Goal: Information Seeking & Learning: Learn about a topic

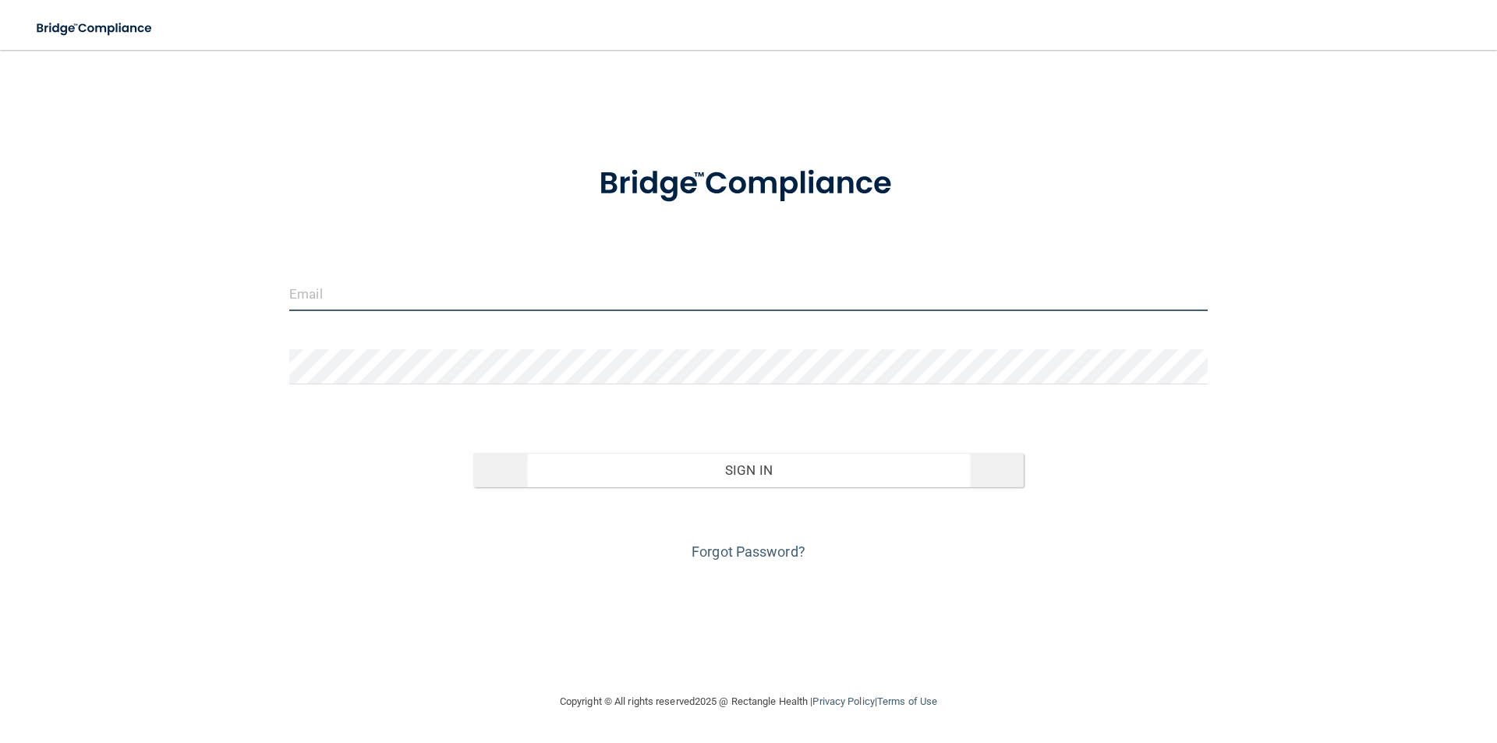
type input "[EMAIL_ADDRESS][DOMAIN_NAME]"
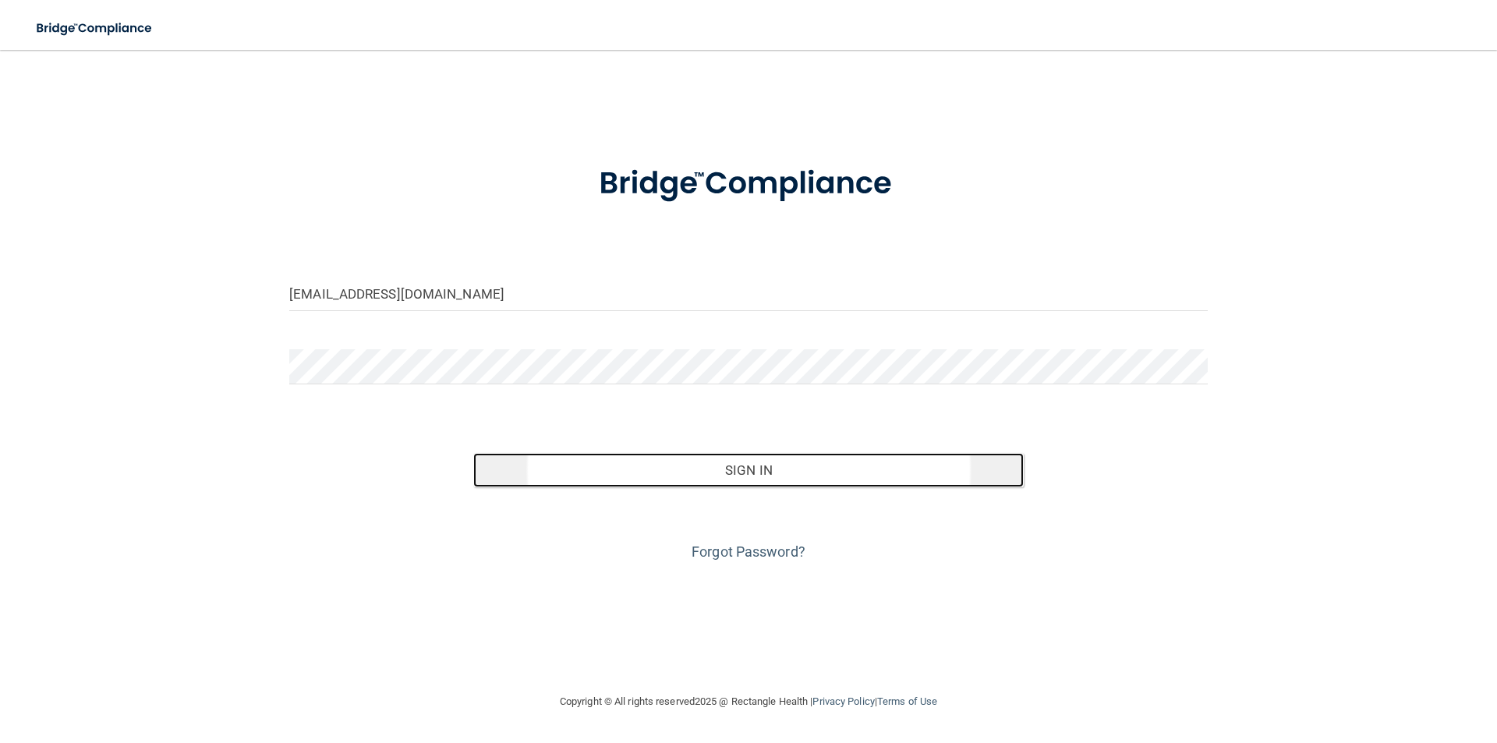
click at [654, 465] on button "Sign In" at bounding box center [748, 470] width 551 height 34
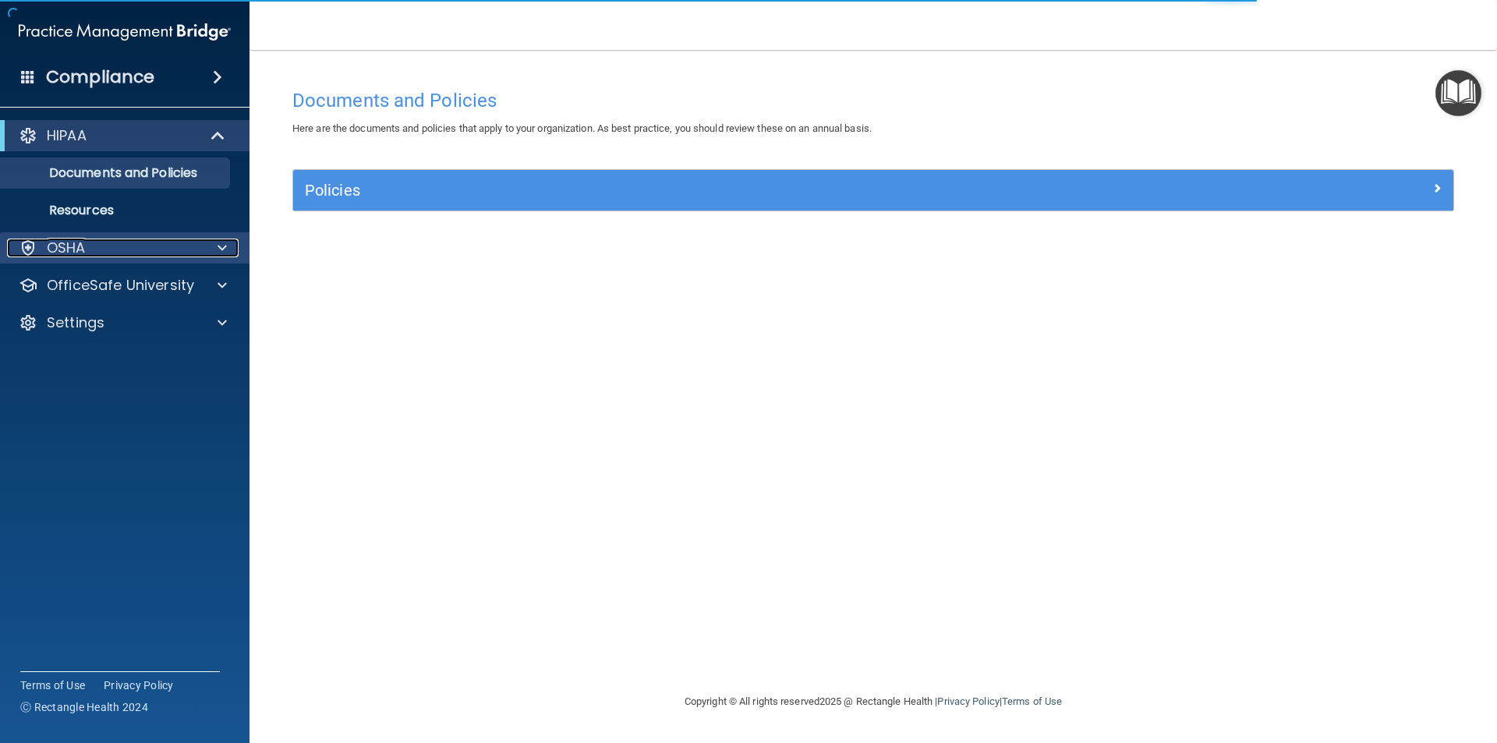
click at [73, 253] on p "OSHA" at bounding box center [66, 248] width 39 height 19
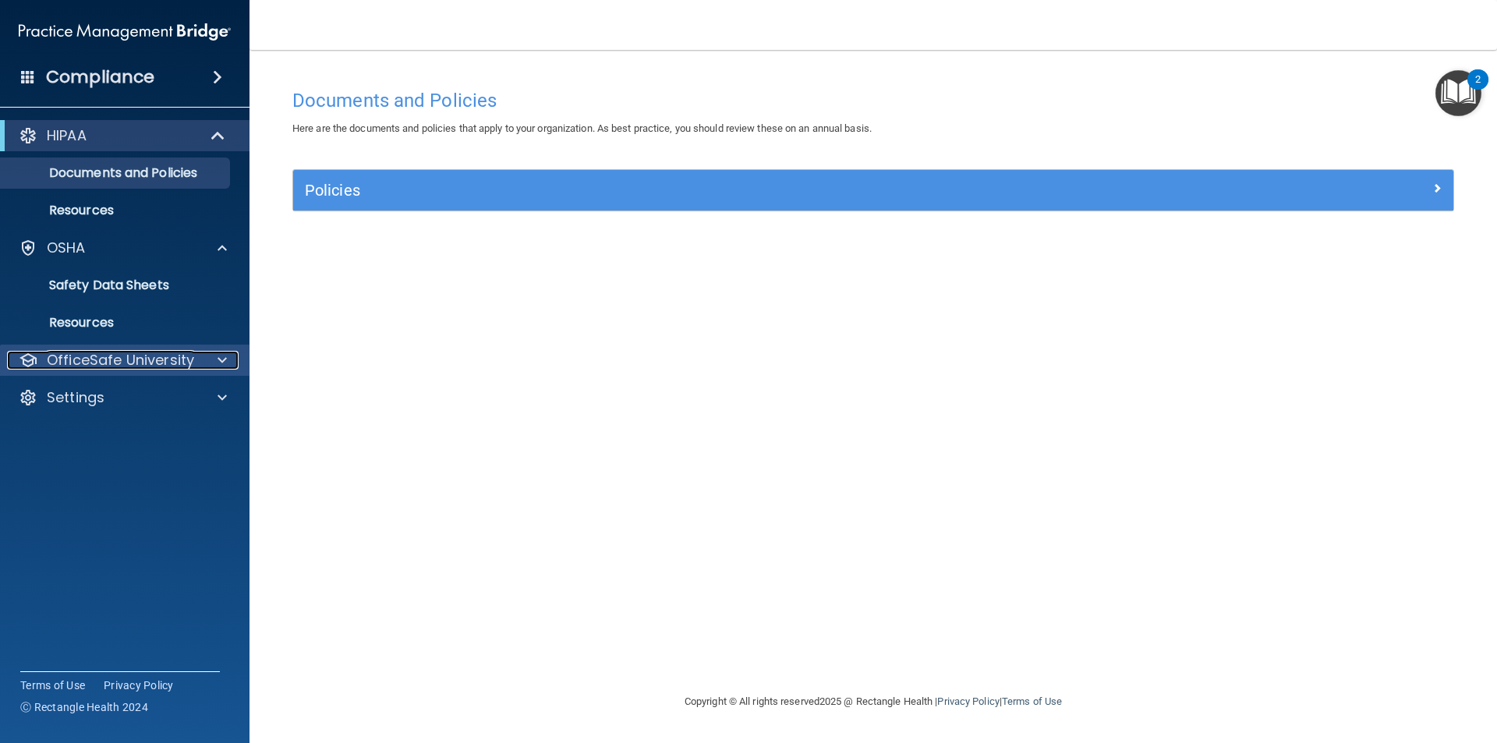
click at [107, 359] on p "OfficeSafe University" at bounding box center [120, 360] width 147 height 19
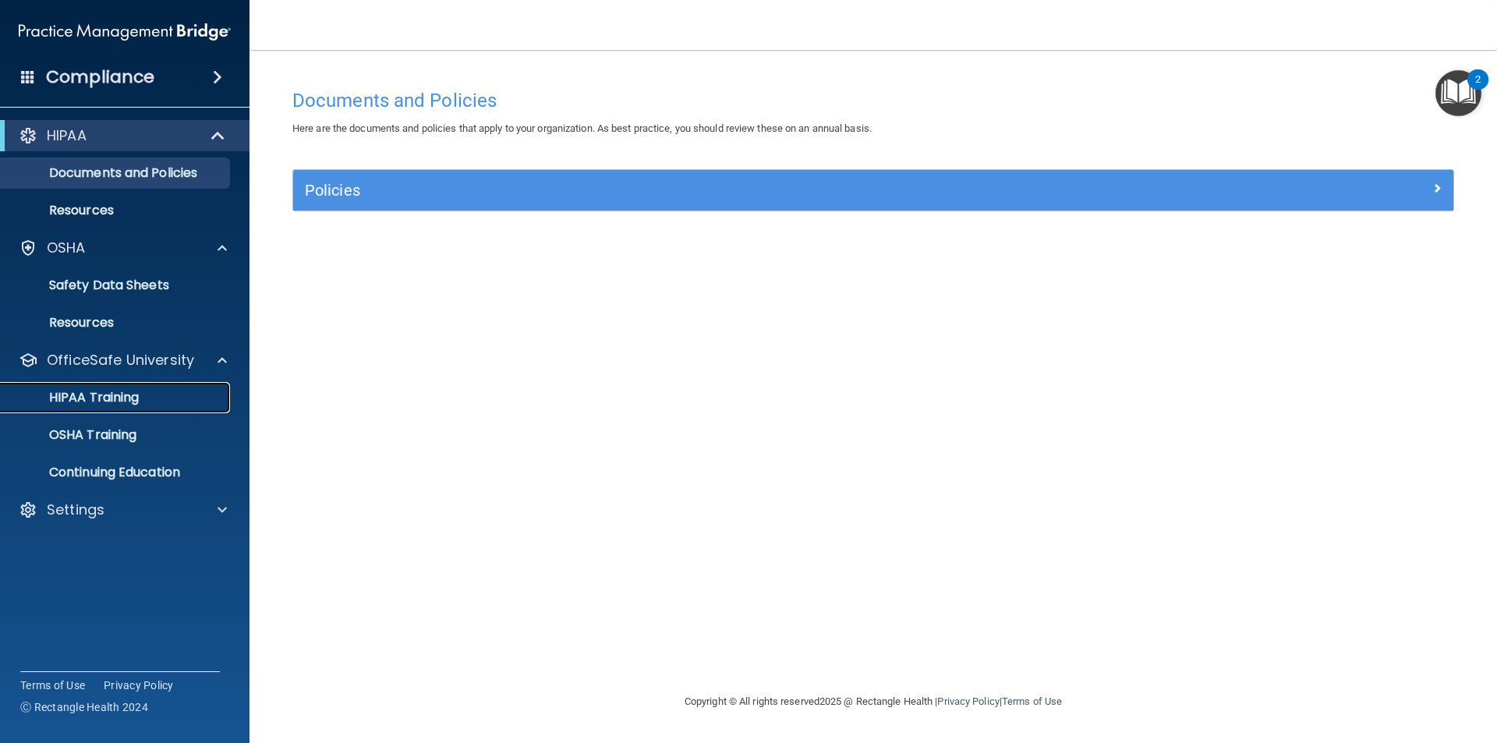
click at [83, 406] on link "HIPAA Training" at bounding box center [107, 397] width 246 height 31
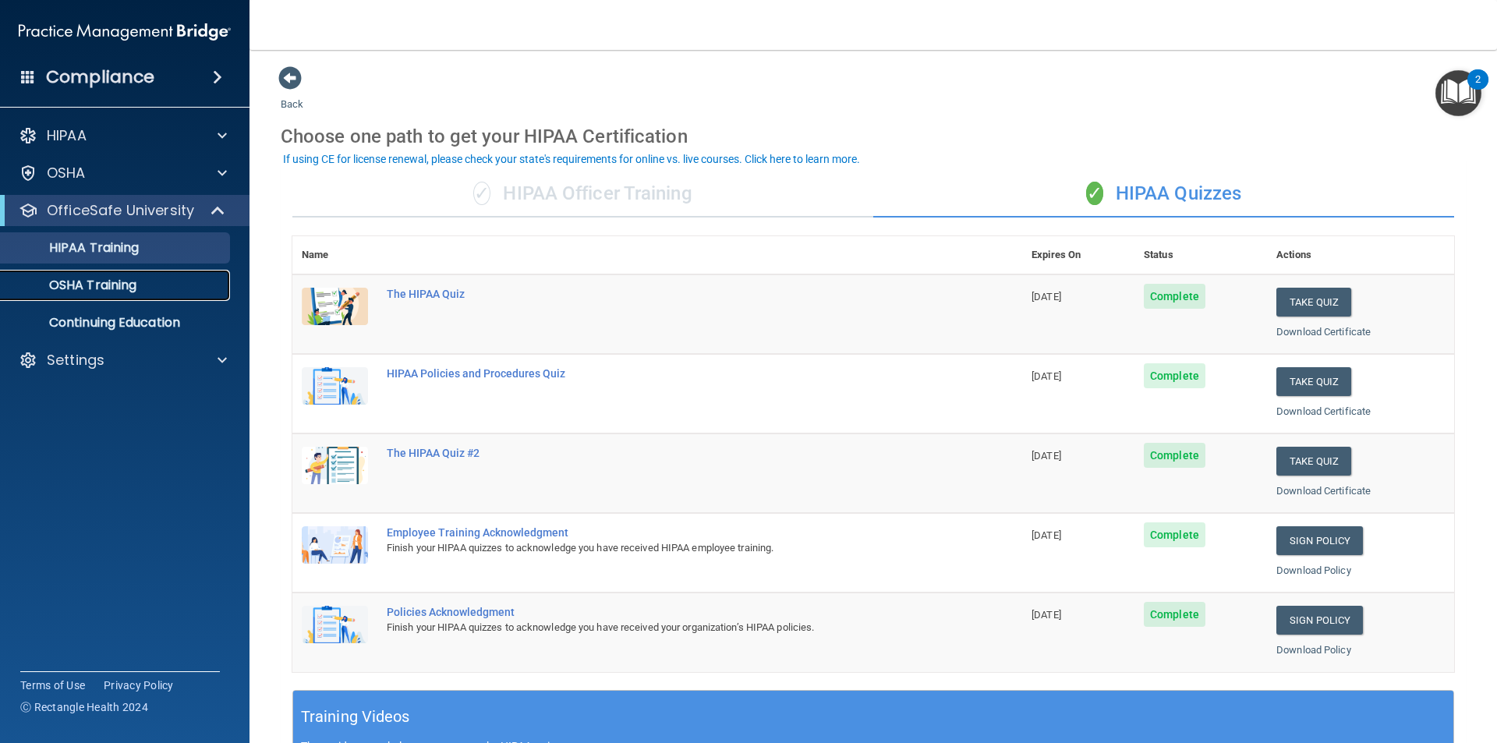
click at [83, 285] on p "OSHA Training" at bounding box center [73, 286] width 126 height 16
